Goal: Navigation & Orientation: Find specific page/section

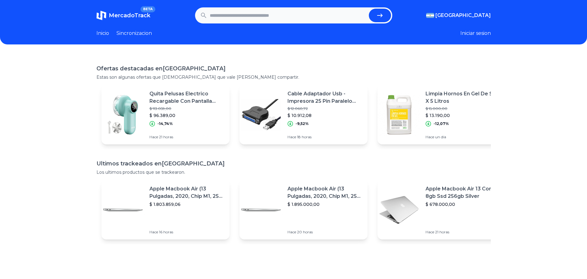
click at [105, 30] on link "Inicio" at bounding box center [102, 33] width 13 height 7
click at [132, 9] on section "MercadoTrack BETA [GEOGRAPHIC_DATA] [GEOGRAPHIC_DATA] [GEOGRAPHIC_DATA] [GEOGRA…" at bounding box center [293, 15] width 395 height 16
click at [136, 10] on link "MercadoTrack BETA" at bounding box center [123, 15] width 54 height 10
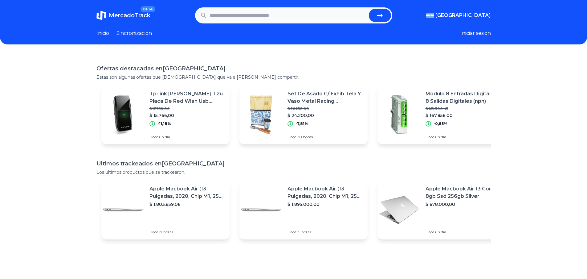
click at [133, 18] on span "MercadoTrack" at bounding box center [130, 15] width 42 height 7
click at [128, 15] on span "MercadoTrack" at bounding box center [130, 15] width 42 height 7
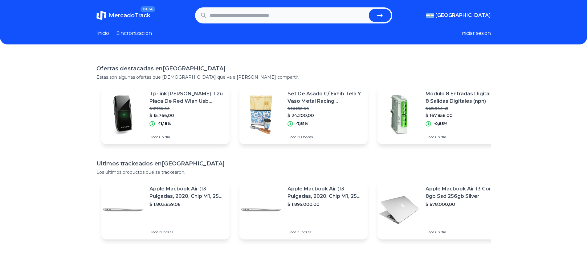
click at [128, 15] on span "MercadoTrack" at bounding box center [130, 15] width 42 height 7
drag, startPoint x: 128, startPoint y: 15, endPoint x: 129, endPoint y: 30, distance: 14.8
click at [129, 30] on header "MercadoTrack BETA [GEOGRAPHIC_DATA] [GEOGRAPHIC_DATA] [GEOGRAPHIC_DATA] [GEOGRA…" at bounding box center [293, 22] width 587 height 44
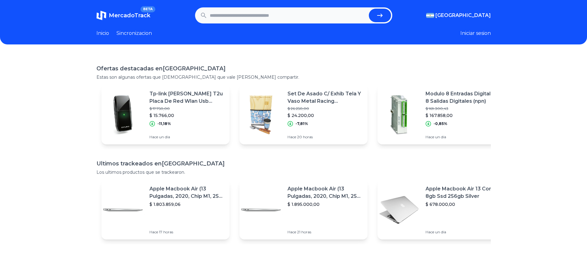
click at [128, 18] on span "MercadoTrack" at bounding box center [130, 15] width 42 height 7
click at [141, 33] on link "Sincronizacion" at bounding box center [134, 33] width 35 height 7
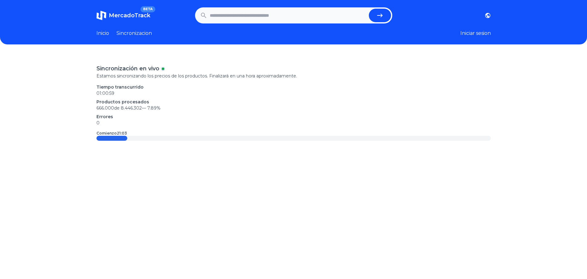
drag, startPoint x: 129, startPoint y: 136, endPoint x: 138, endPoint y: 137, distance: 9.4
click at [138, 137] on div at bounding box center [293, 138] width 395 height 5
click at [139, 137] on div at bounding box center [293, 138] width 395 height 5
click at [122, 9] on section "MercadoTrack BETA [GEOGRAPHIC_DATA] [GEOGRAPHIC_DATA] [GEOGRAPHIC_DATA] [GEOGRA…" at bounding box center [293, 15] width 395 height 16
click at [125, 17] on span "MercadoTrack" at bounding box center [130, 15] width 42 height 7
